Goal: Check status

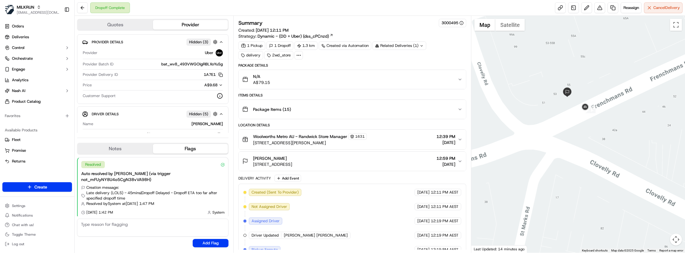
drag, startPoint x: 603, startPoint y: 41, endPoint x: 561, endPoint y: 117, distance: 87.2
click at [561, 117] on div at bounding box center [578, 134] width 214 height 237
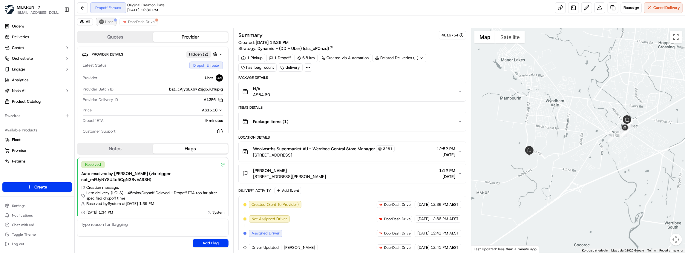
click at [108, 22] on span "Uber" at bounding box center [109, 21] width 8 height 5
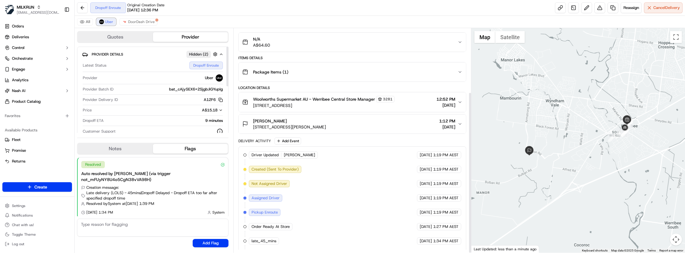
scroll to position [88, 0]
